Goal: Task Accomplishment & Management: Complete application form

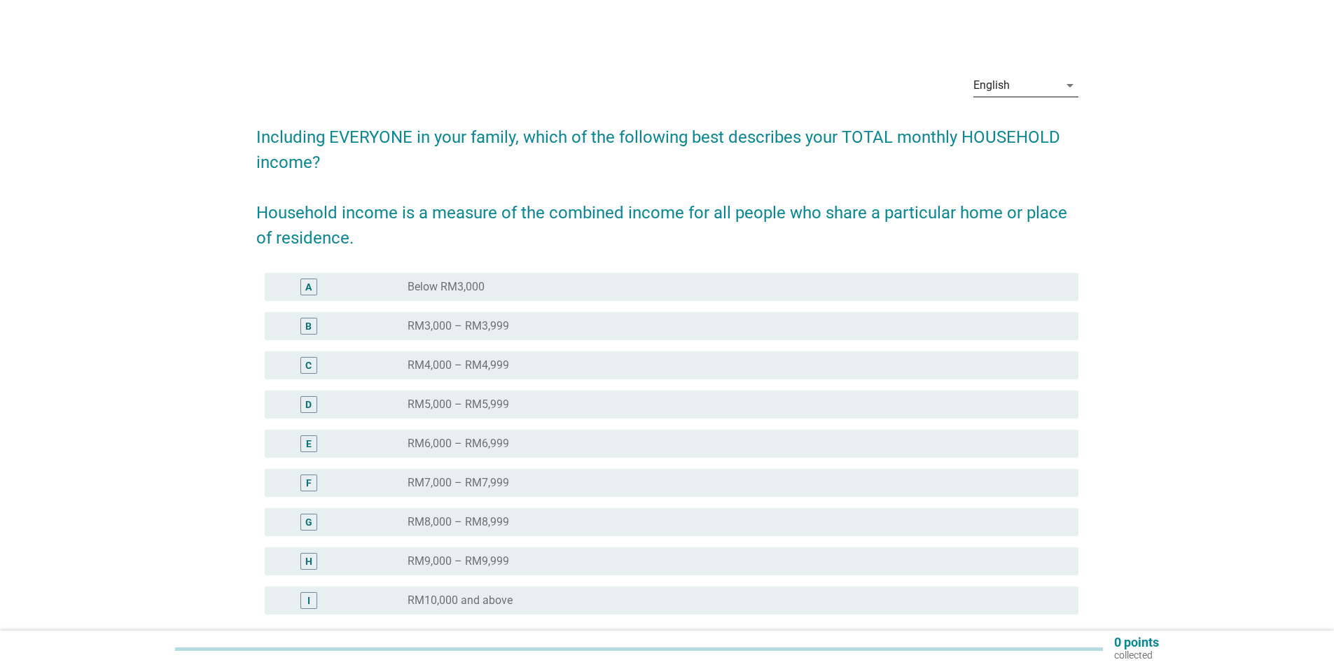
click at [1027, 85] on div "English" at bounding box center [1015, 85] width 85 height 22
click at [1012, 129] on div "Bahasa Melayu" at bounding box center [1025, 130] width 83 height 17
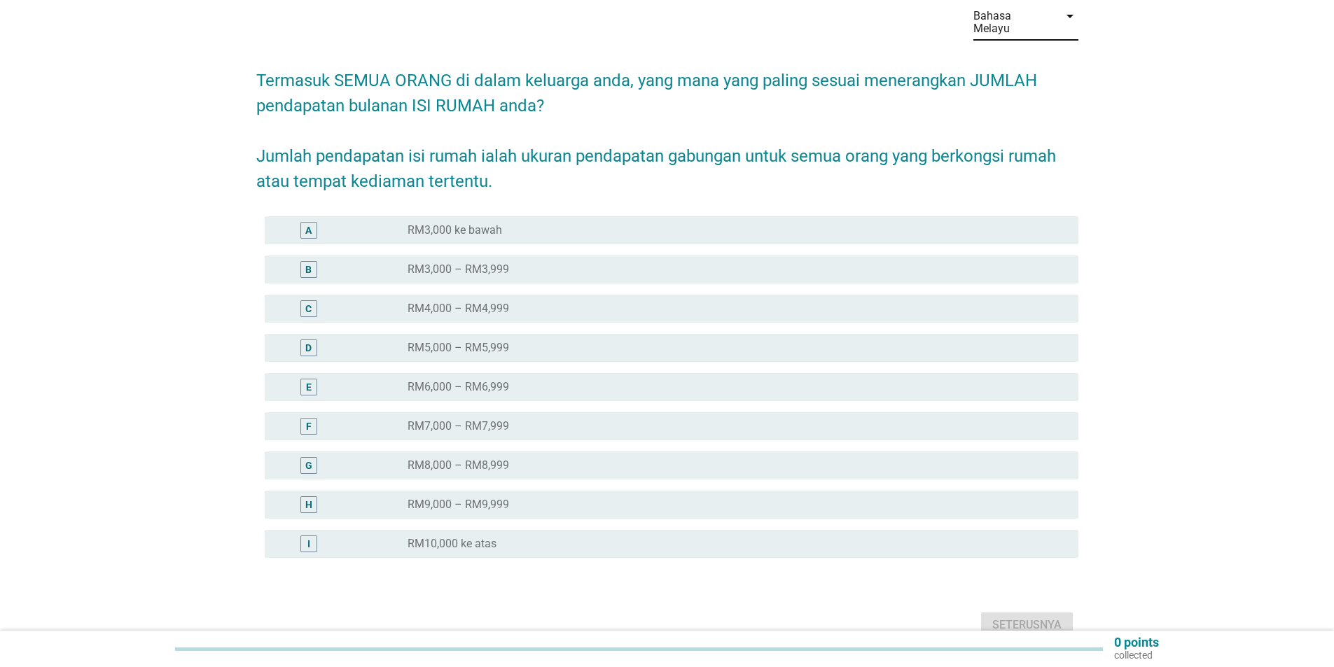
scroll to position [70, 0]
click at [354, 417] on div "F" at bounding box center [342, 425] width 132 height 17
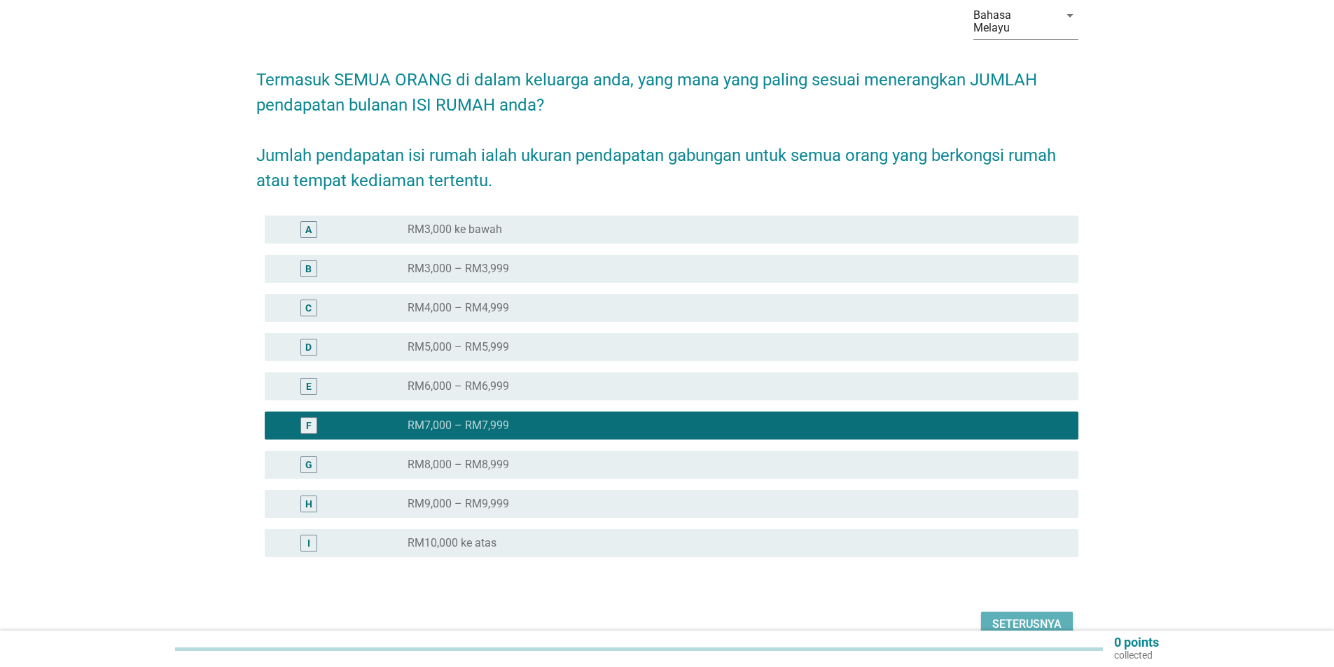
click at [1020, 616] on div "Seterusnya" at bounding box center [1026, 624] width 69 height 17
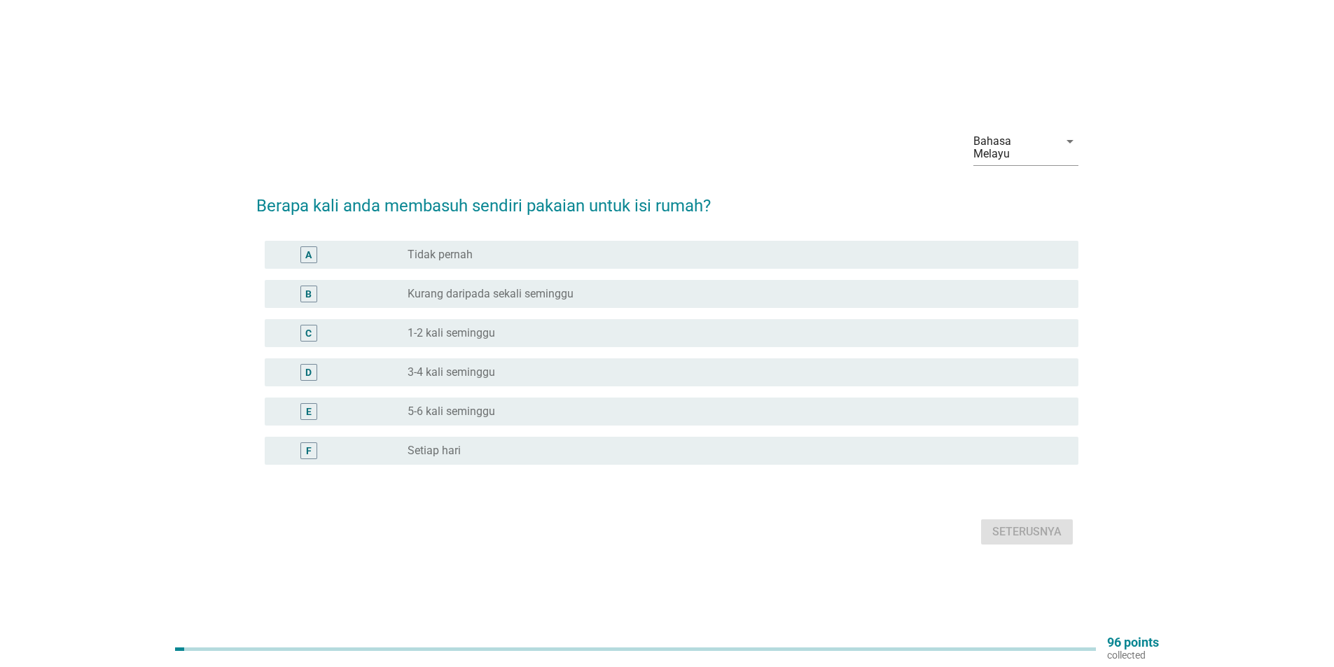
click at [418, 331] on label "1-2 kali seminggu" at bounding box center [452, 333] width 88 height 14
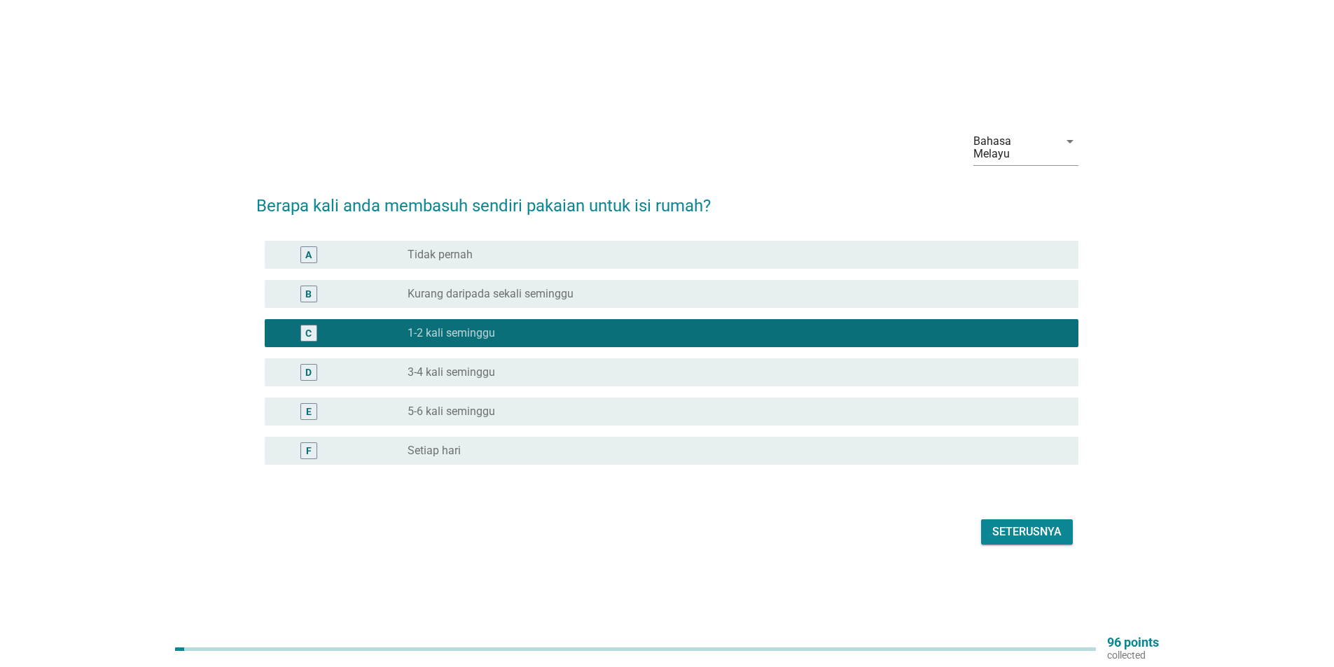
click at [411, 368] on label "3-4 kali seminggu" at bounding box center [452, 373] width 88 height 14
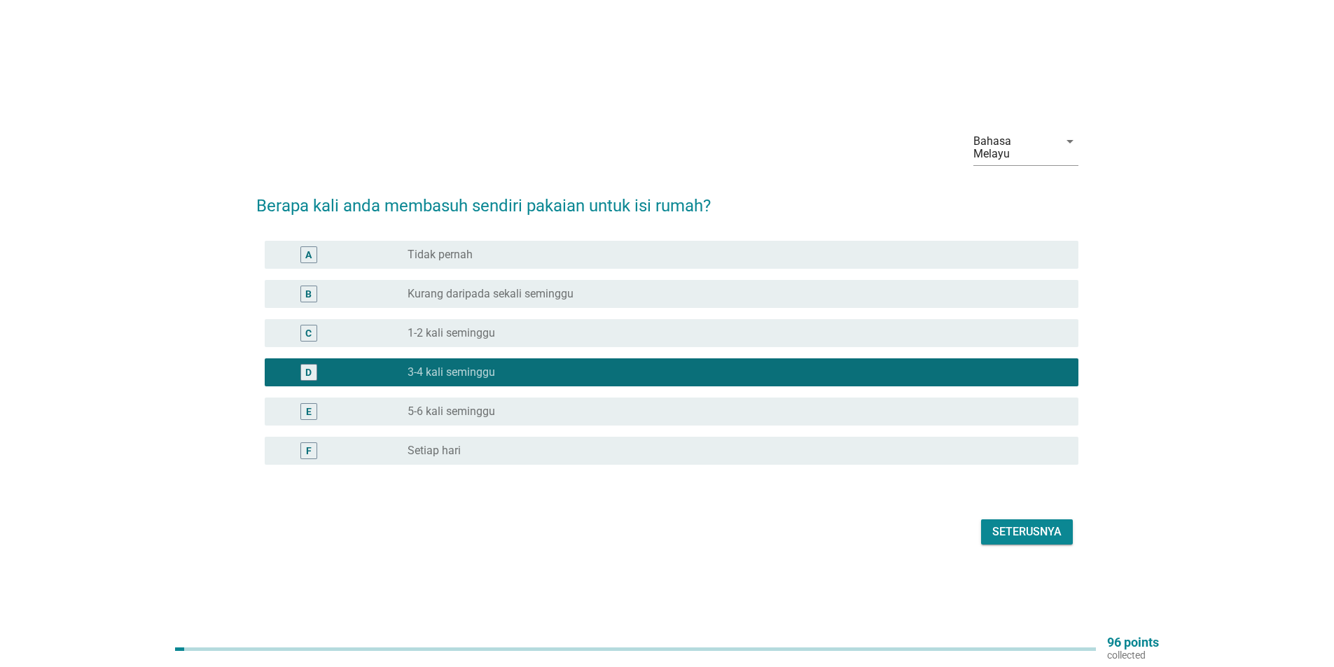
click at [1020, 531] on div "Seterusnya" at bounding box center [1026, 532] width 69 height 17
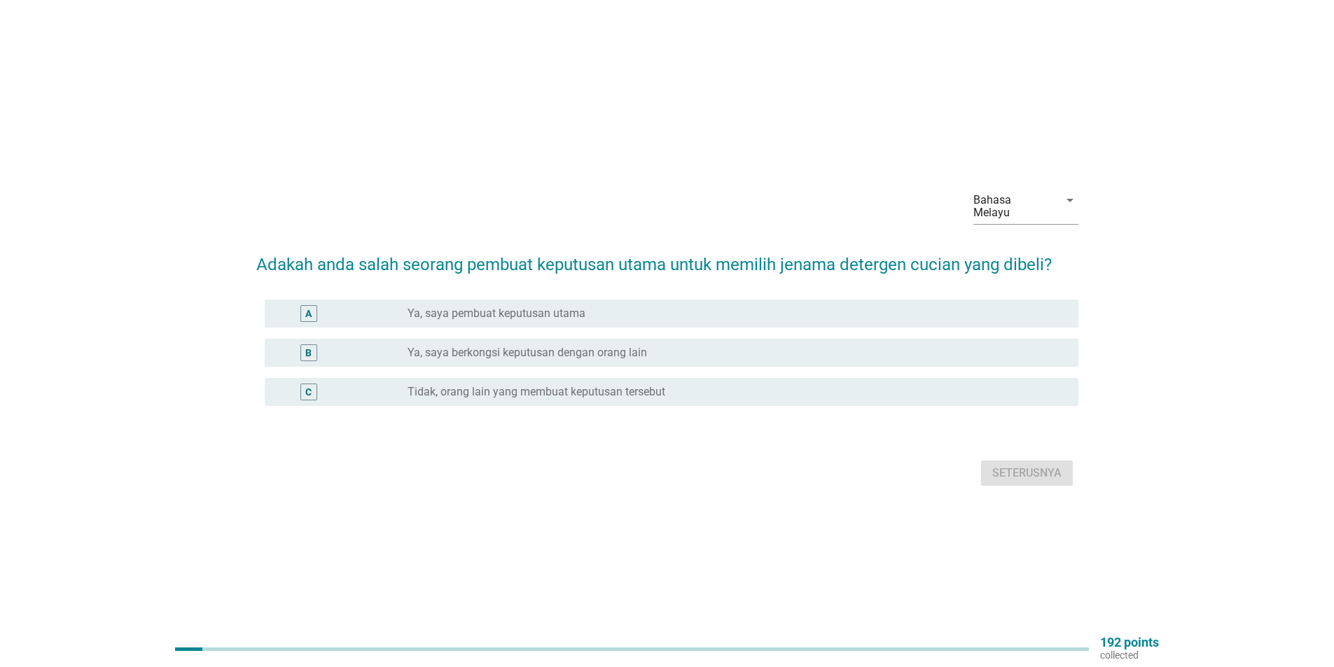
click at [445, 346] on label "Ya, saya berkongsi keputusan dengan orang lain" at bounding box center [527, 353] width 239 height 14
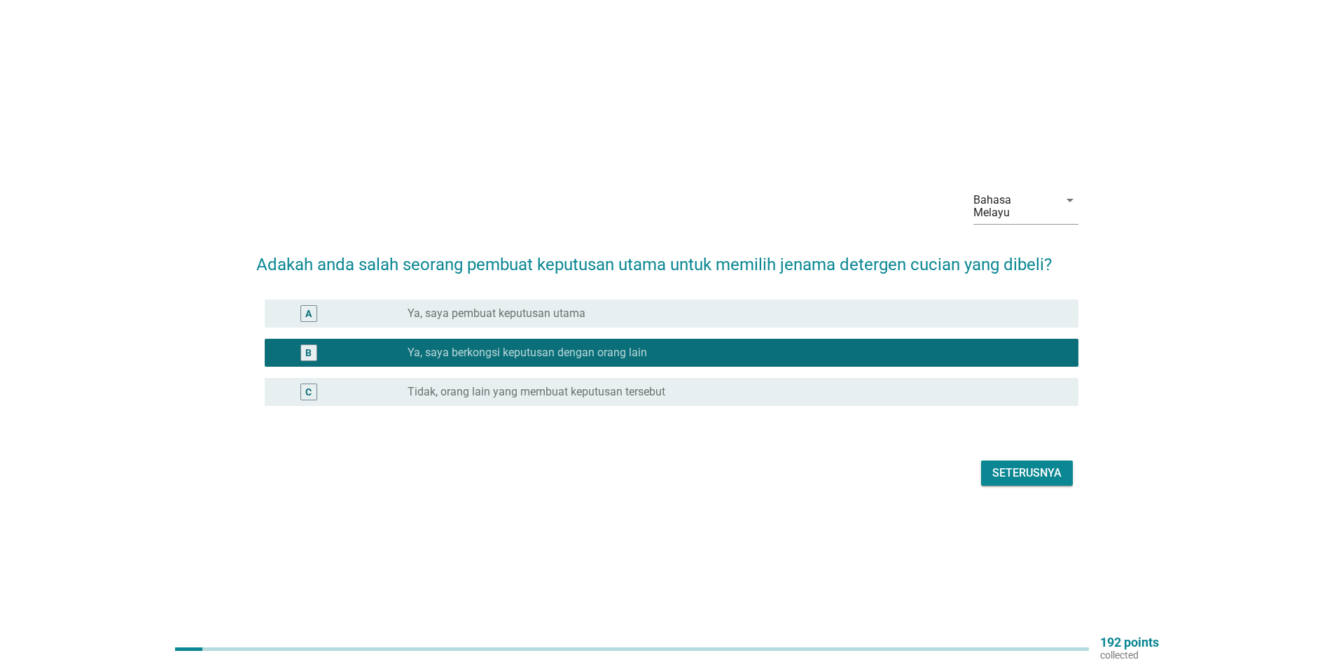
click at [1014, 470] on div "Seterusnya" at bounding box center [1026, 473] width 69 height 17
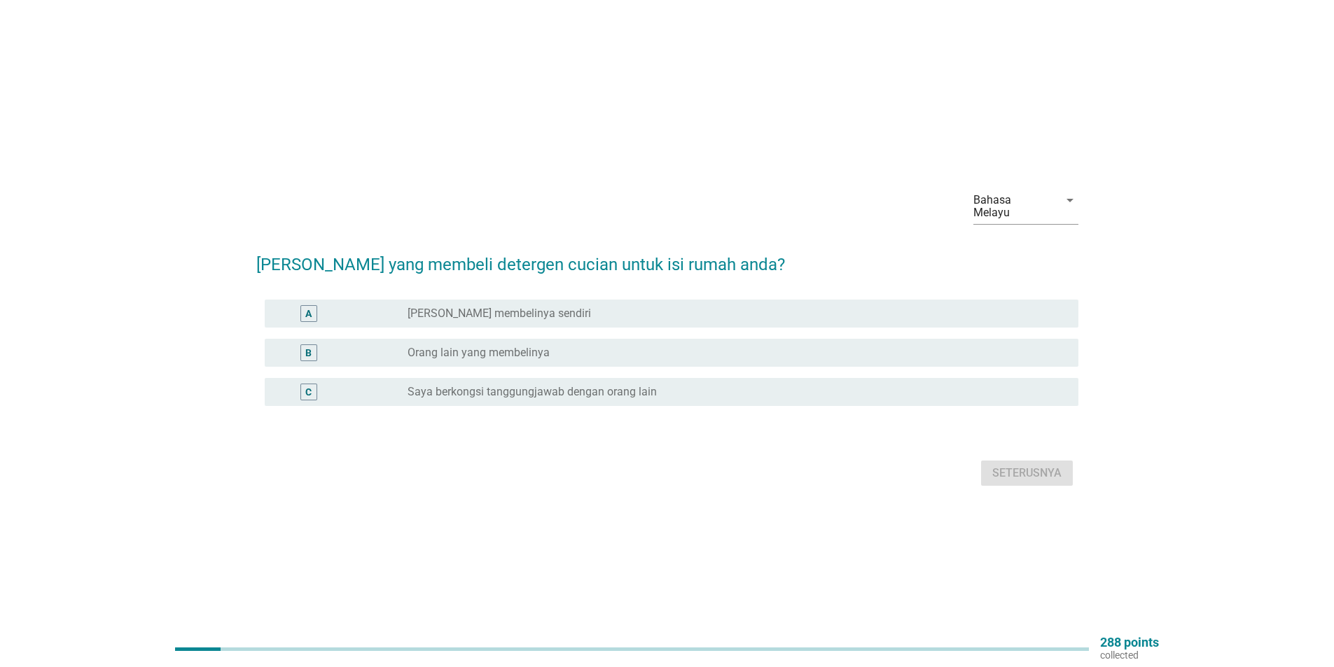
click at [417, 388] on label "Saya berkongsi tanggungjawab dengan orang lain" at bounding box center [532, 392] width 249 height 14
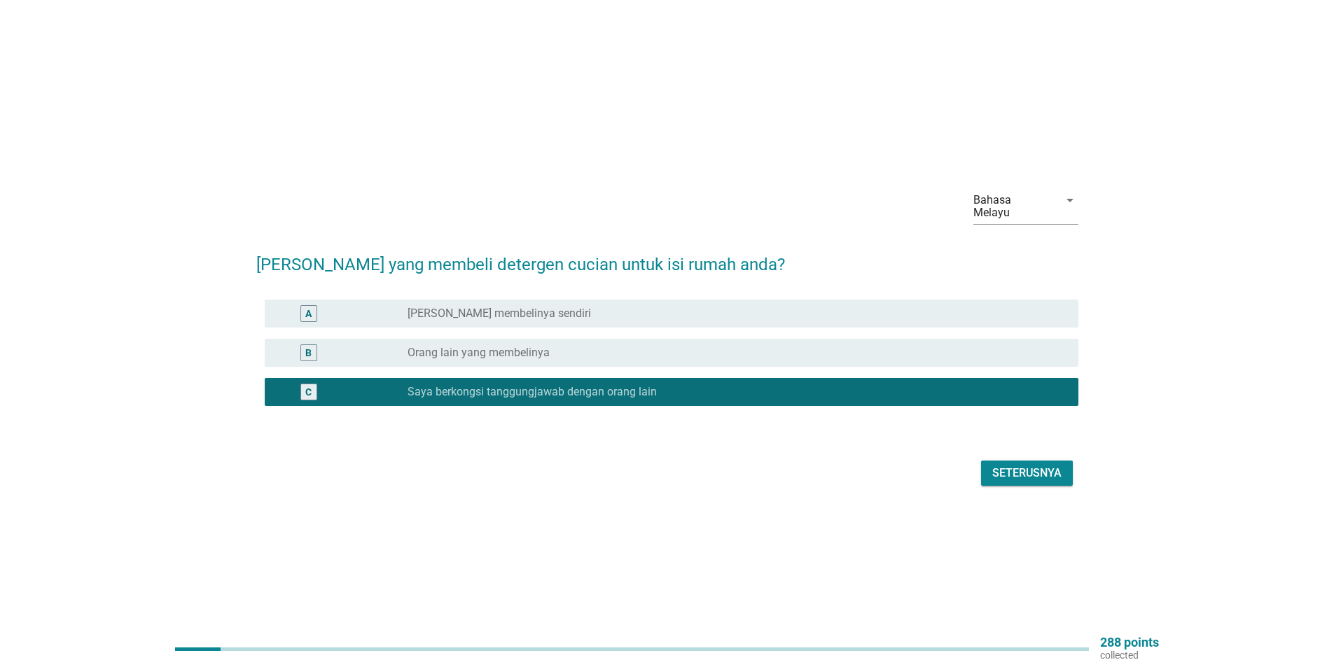
click at [1032, 470] on div "Seterusnya" at bounding box center [1026, 473] width 69 height 17
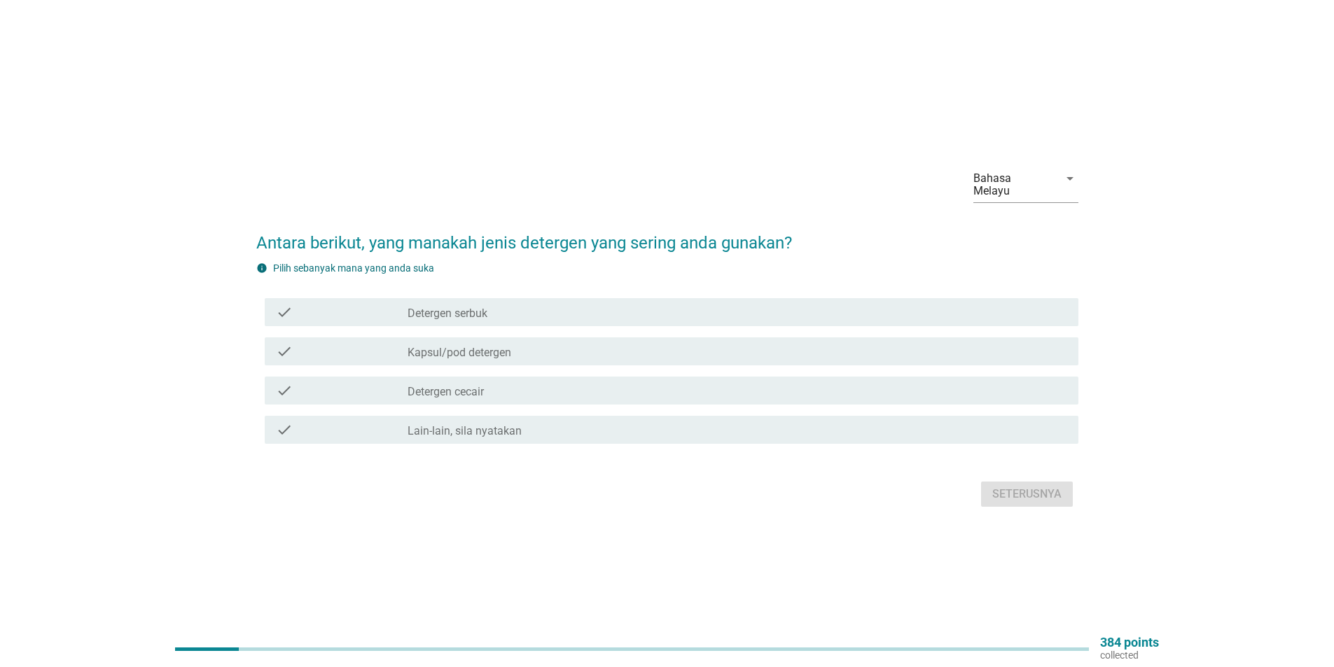
click at [437, 385] on label "Detergen cecair" at bounding box center [446, 392] width 76 height 14
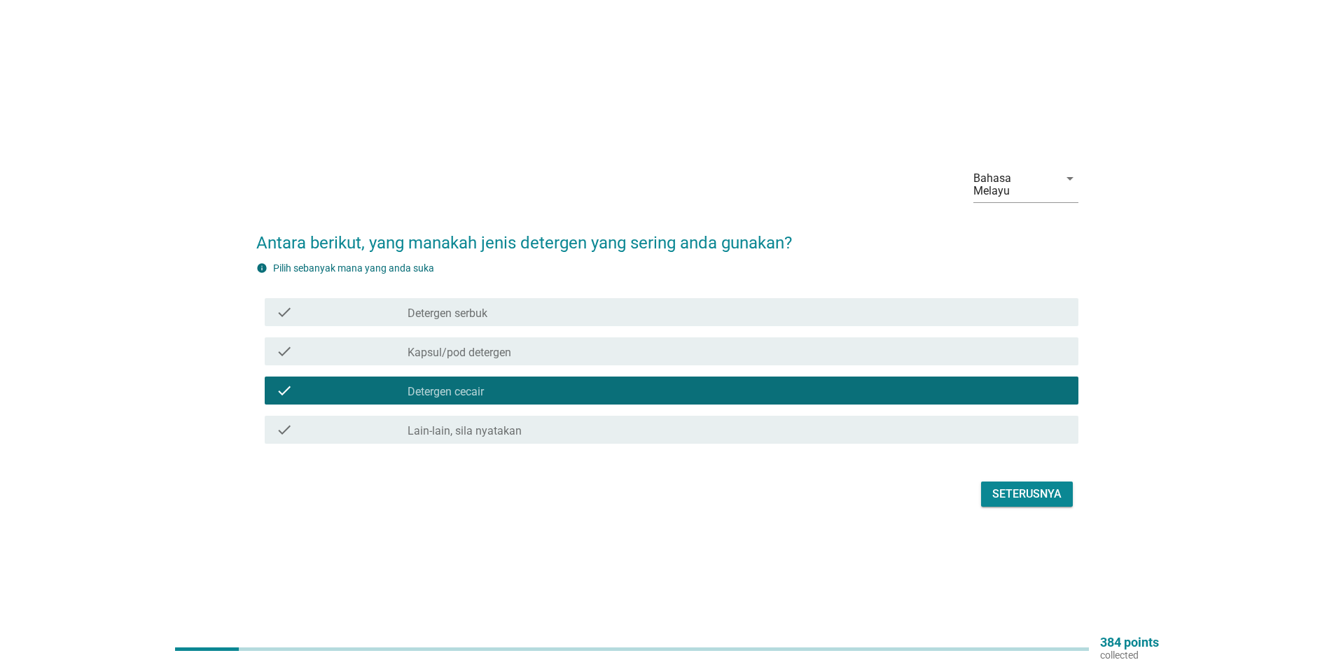
click at [1031, 486] on div "Seterusnya" at bounding box center [1026, 494] width 69 height 17
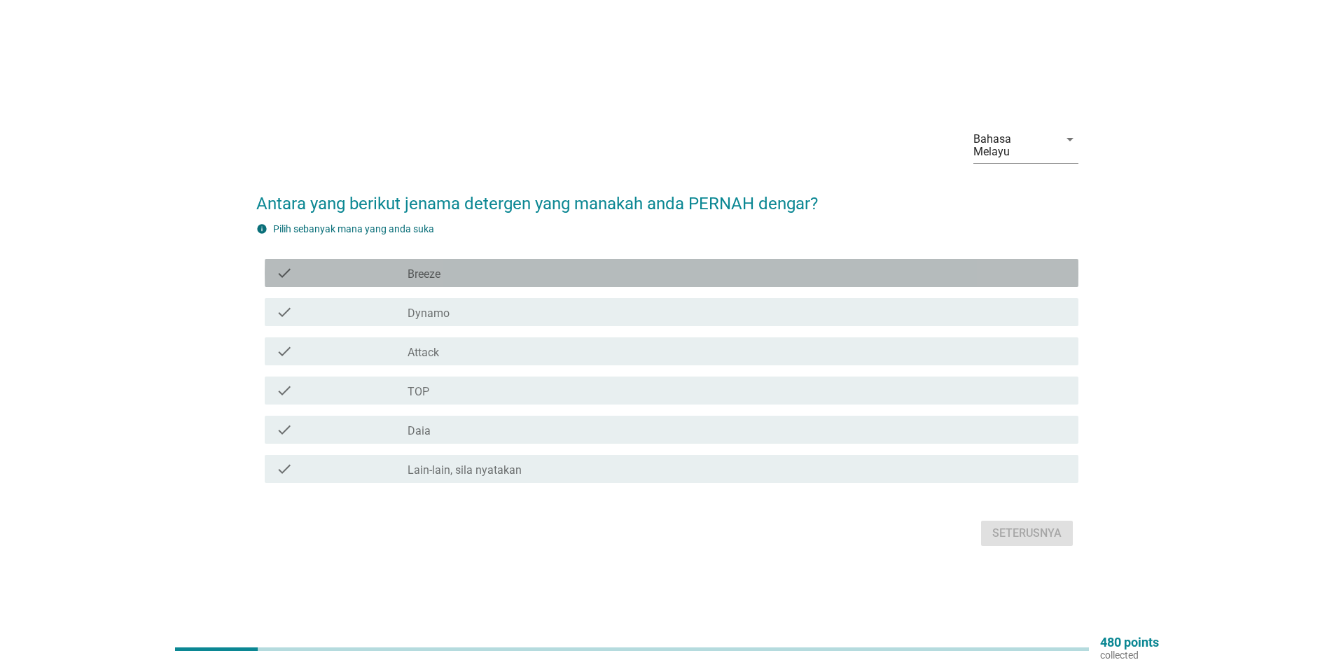
click at [436, 268] on label "Breeze" at bounding box center [424, 275] width 33 height 14
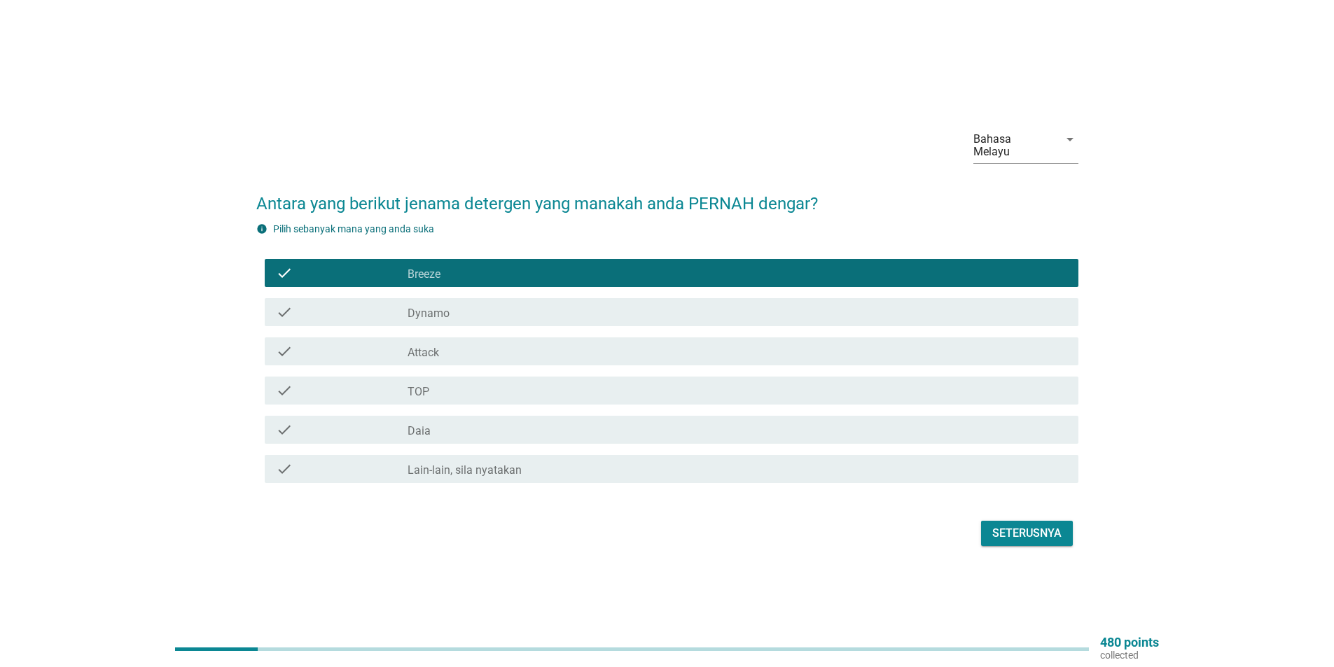
click at [412, 310] on label "Dynamo" at bounding box center [429, 314] width 42 height 14
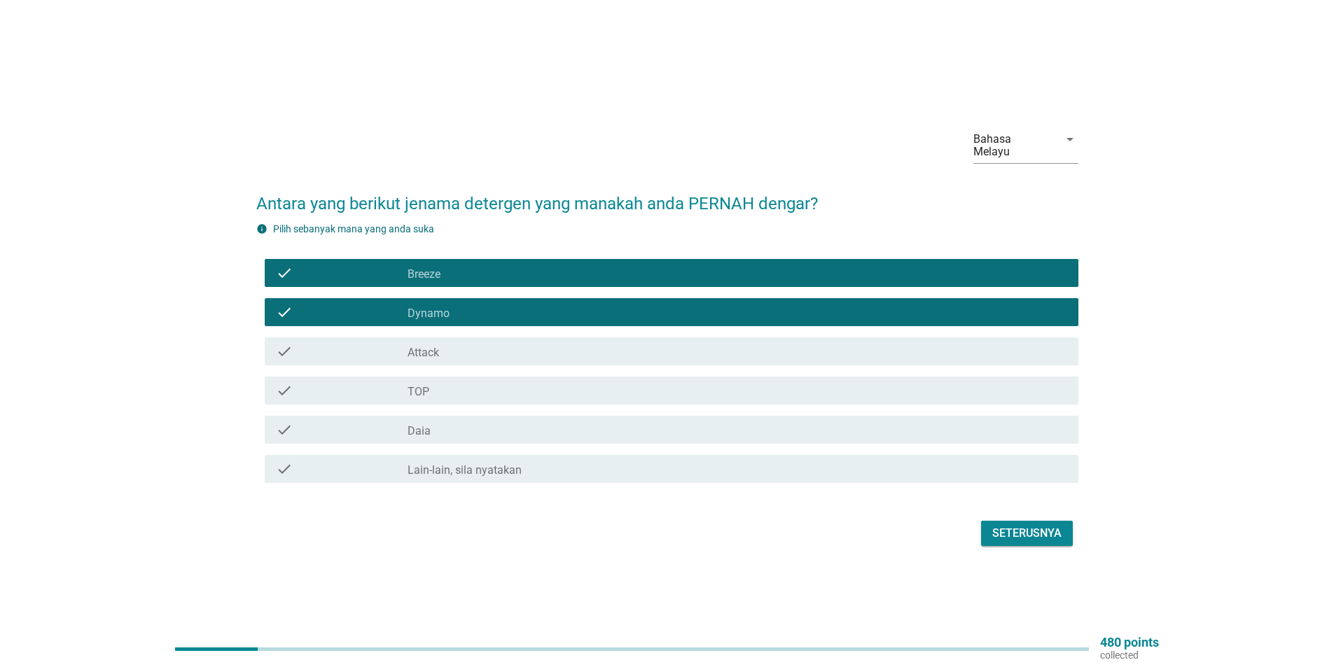
click at [416, 388] on label "TOP" at bounding box center [419, 392] width 22 height 14
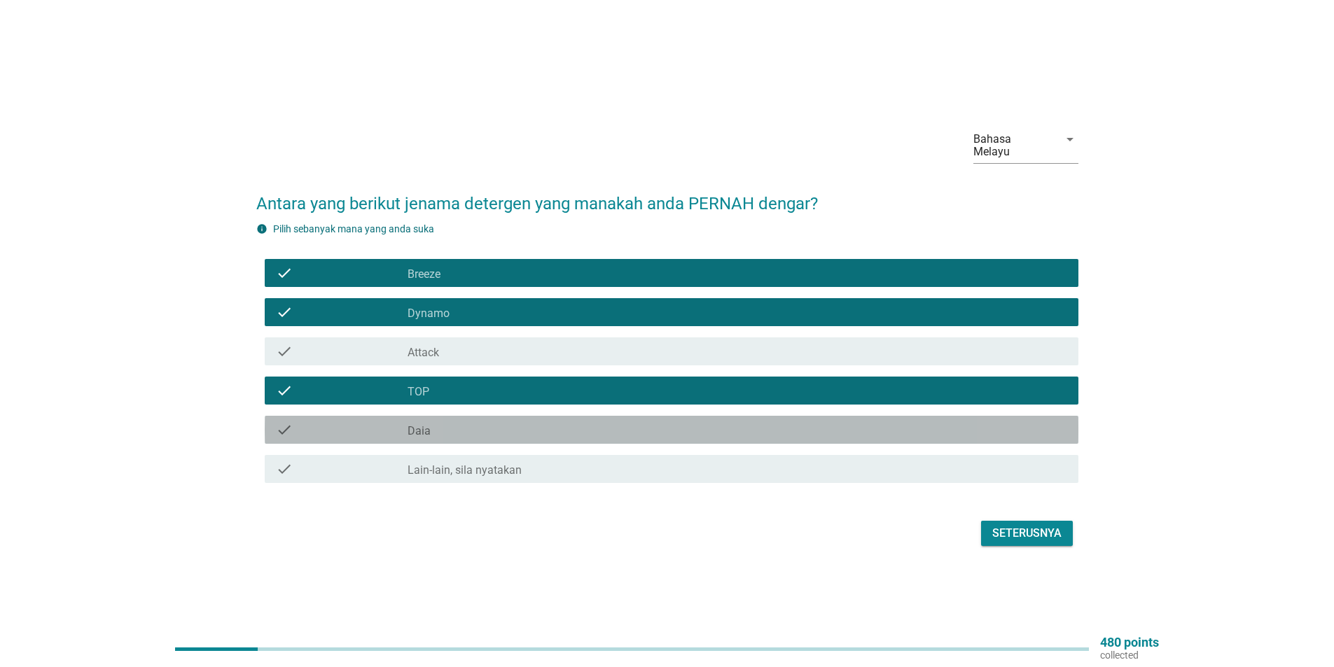
click at [410, 429] on label "Daia" at bounding box center [419, 431] width 23 height 14
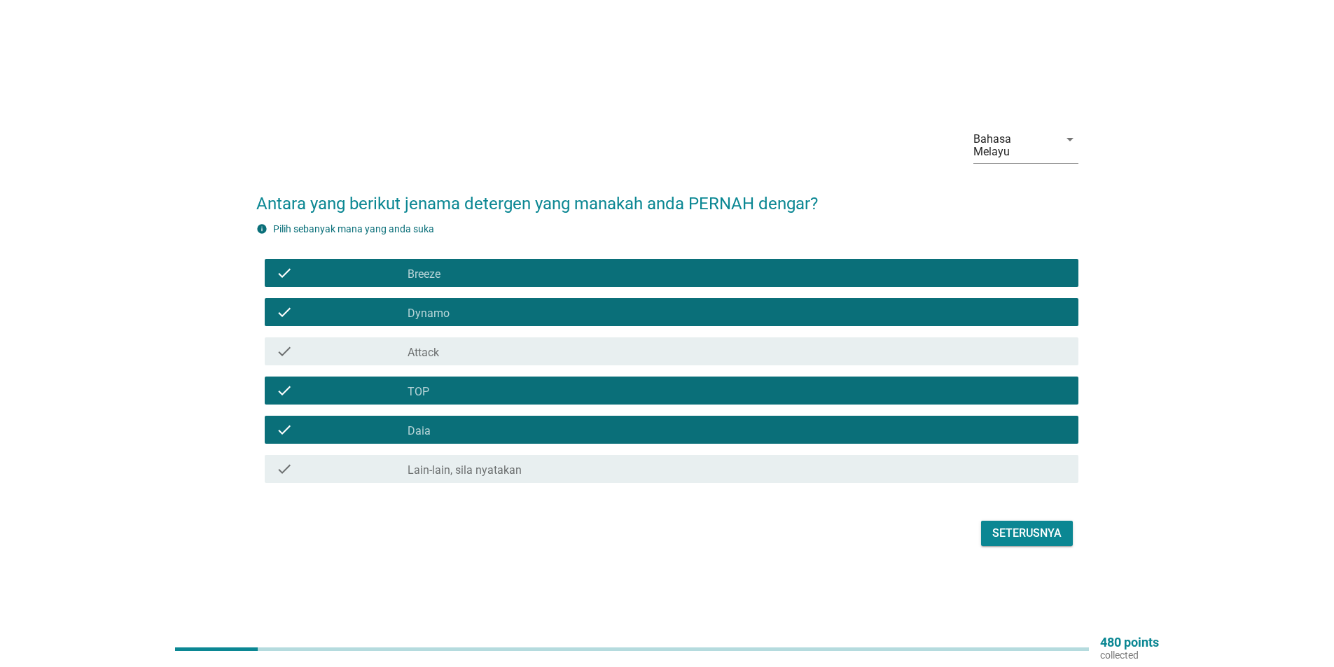
click at [430, 350] on label "Attack" at bounding box center [424, 353] width 32 height 14
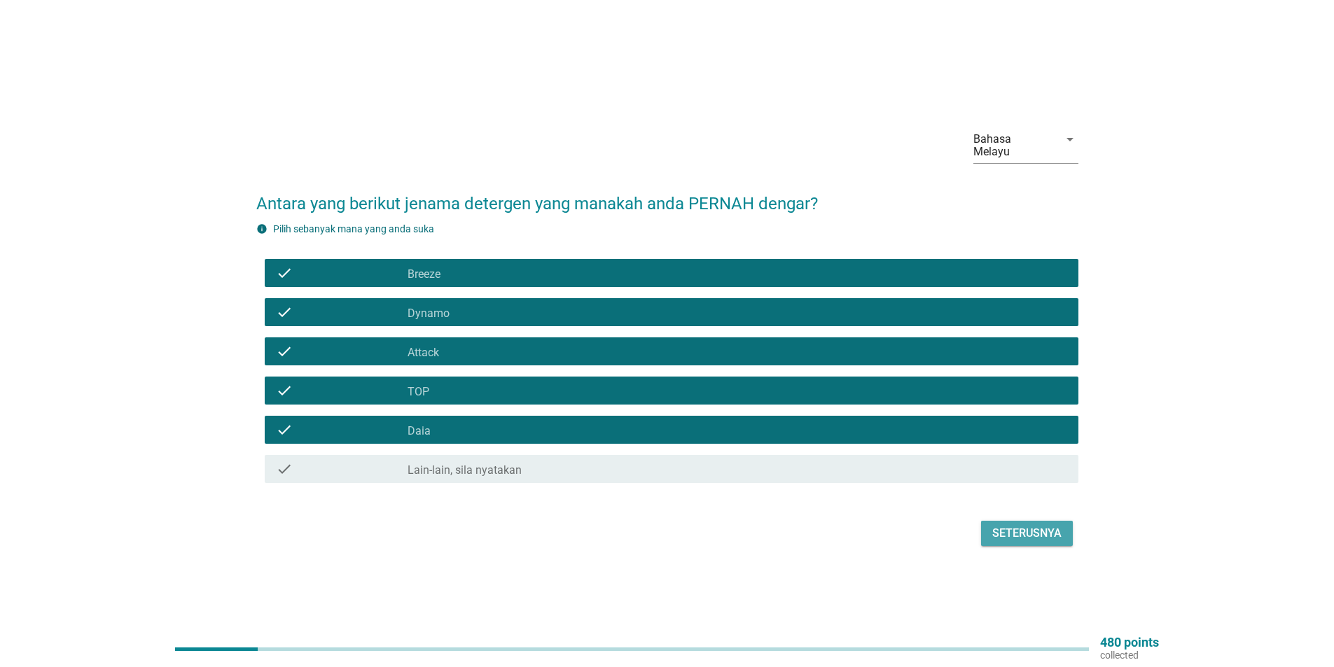
click at [1034, 532] on div "Seterusnya" at bounding box center [1026, 533] width 69 height 17
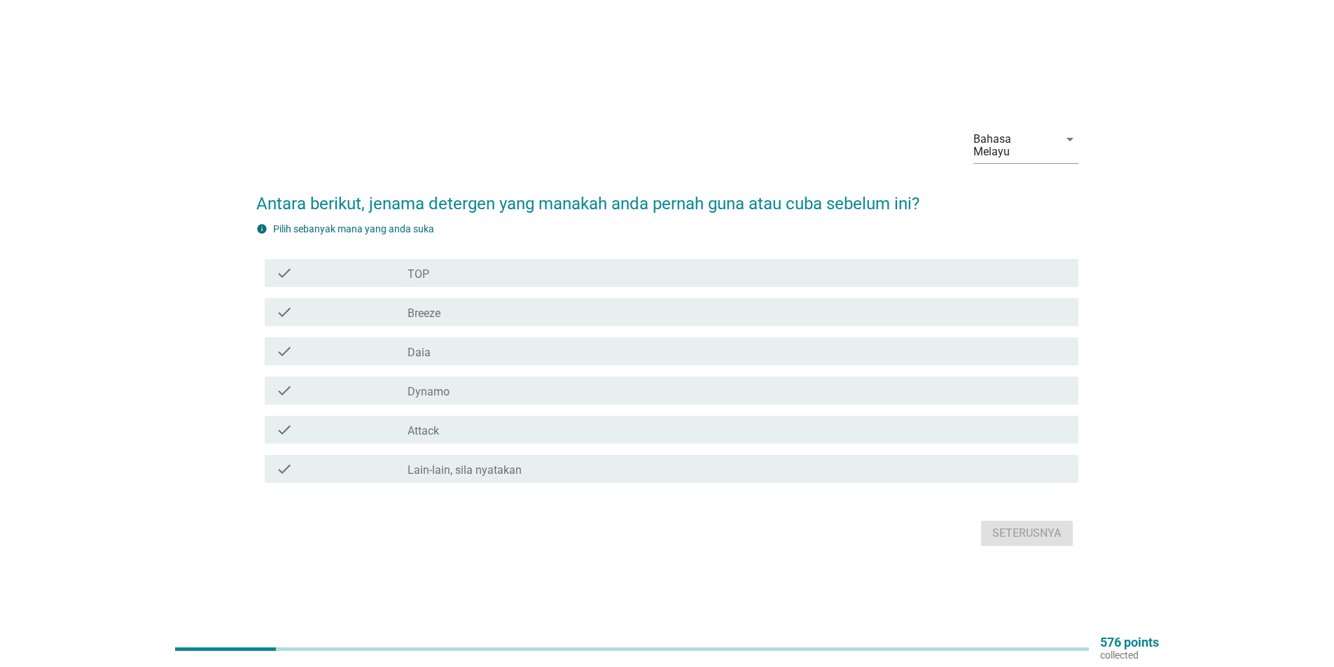
click at [440, 307] on label "Breeze" at bounding box center [424, 314] width 33 height 14
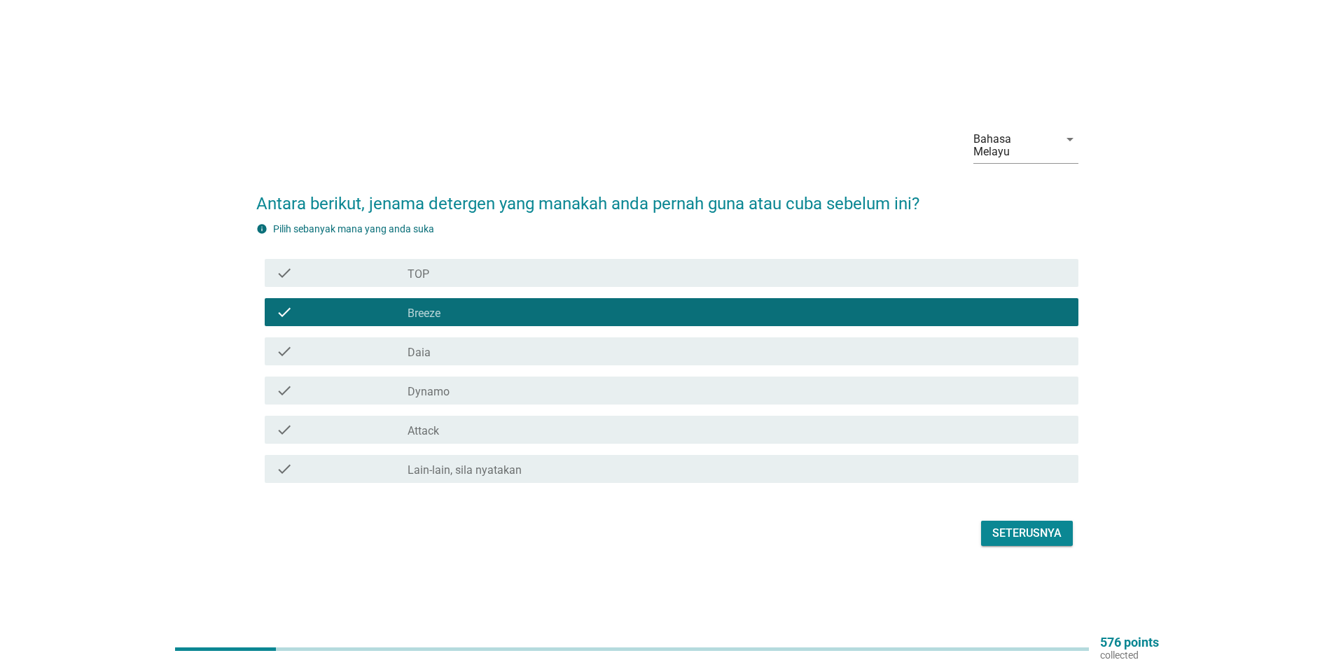
click at [443, 343] on div "check_box_outline_blank Daia" at bounding box center [738, 351] width 660 height 17
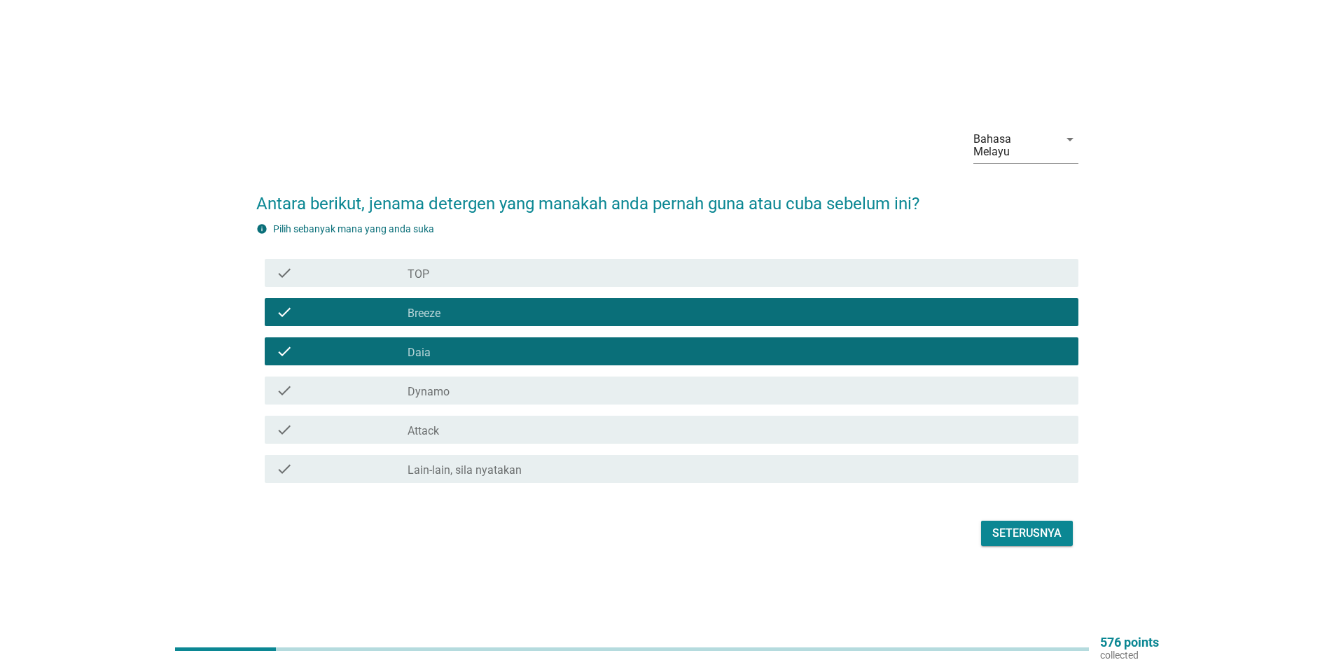
click at [1022, 527] on div "Seterusnya" at bounding box center [1026, 533] width 69 height 17
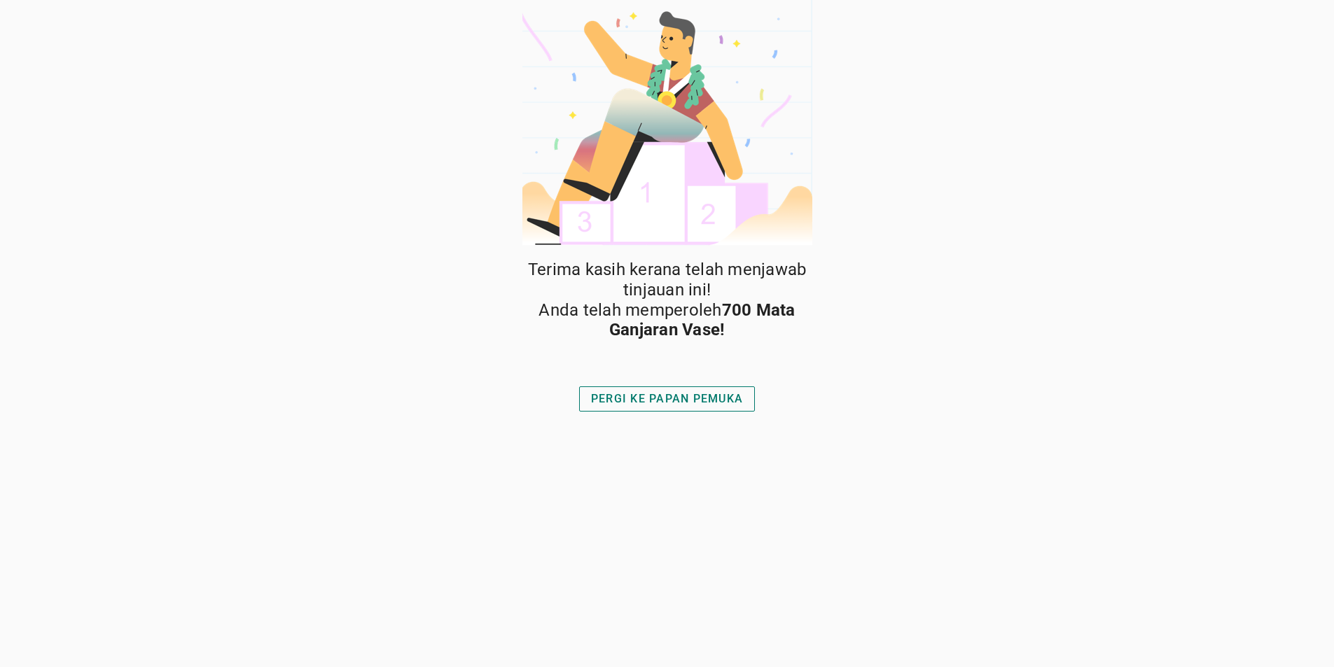
click at [655, 398] on div "PERGI KE PAPAN PEMUKA" at bounding box center [667, 399] width 152 height 17
